Goal: Task Accomplishment & Management: Manage account settings

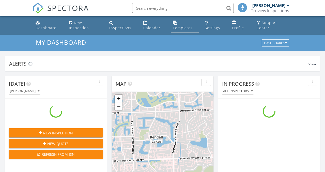
scroll to position [463, 326]
click at [194, 7] on input "text" at bounding box center [183, 8] width 102 height 10
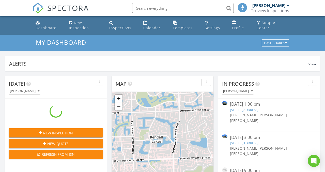
paste input "6060 S Falls Circle Dr"
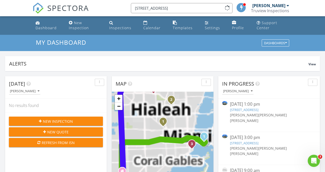
scroll to position [0, 0]
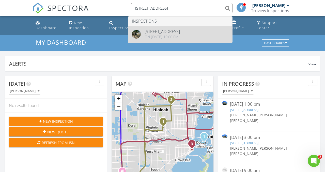
type input "6060 S Falls Circle Dr"
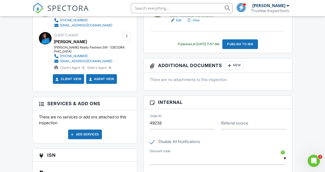
scroll to position [209, 0]
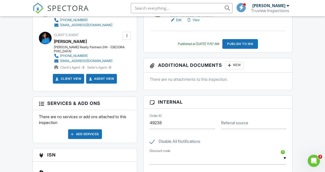
click at [229, 64] on div at bounding box center [229, 65] width 5 height 5
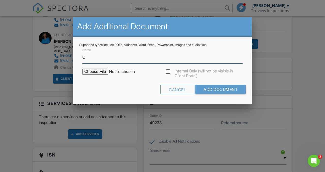
type input "ORIGINAL WIND MITIGATION"
type input "C:\fakepath\ORIGINAL WIND MITIGATION.pdf"
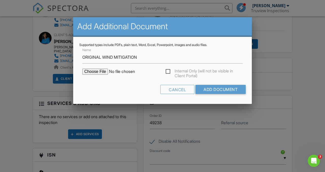
click at [170, 71] on label "Internal Only (will not be visible in Client Portal)" at bounding box center [204, 72] width 77 height 6
click at [169, 71] on input "Internal Only (will not be visible in Client Portal)" at bounding box center [167, 72] width 3 height 3
checkbox input "true"
click at [197, 86] on input "Add Document" at bounding box center [221, 89] width 50 height 9
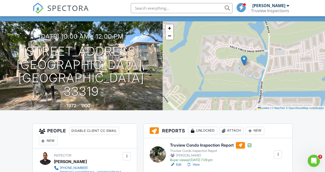
scroll to position [31, 0]
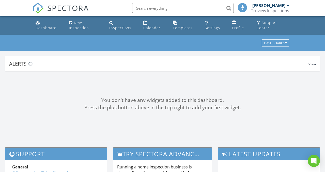
click at [162, 4] on input "text" at bounding box center [183, 8] width 102 height 10
paste input "2436 Liberty St"
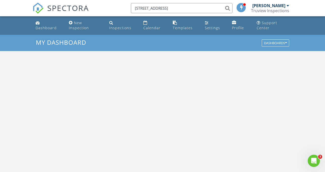
scroll to position [463, 326]
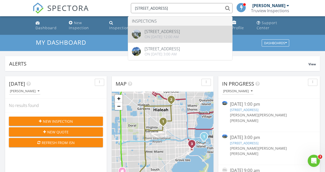
type input "2436 Liberty St"
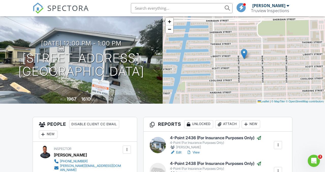
scroll to position [26, 0]
